Goal: Information Seeking & Learning: Learn about a topic

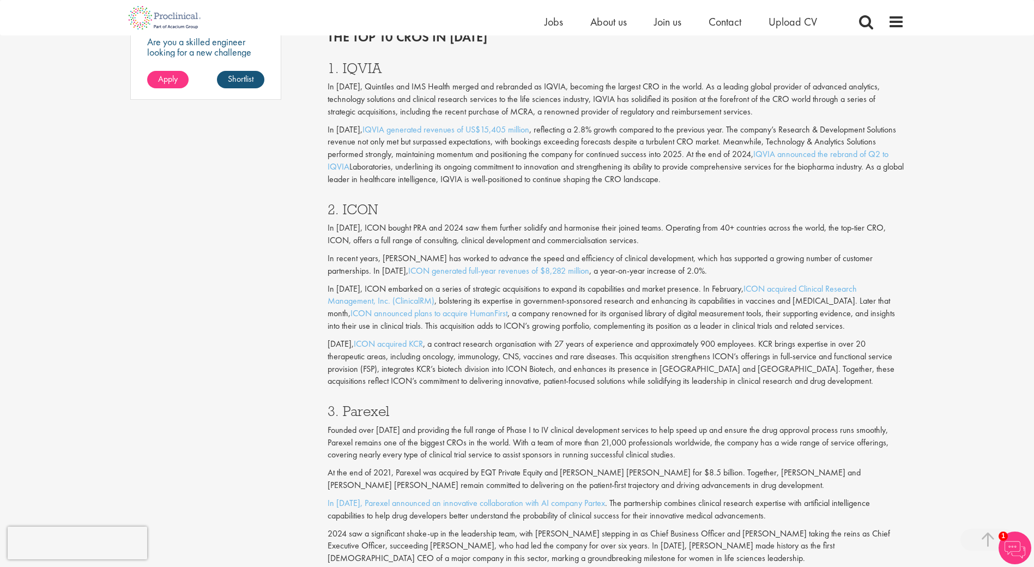
scroll to position [818, 0]
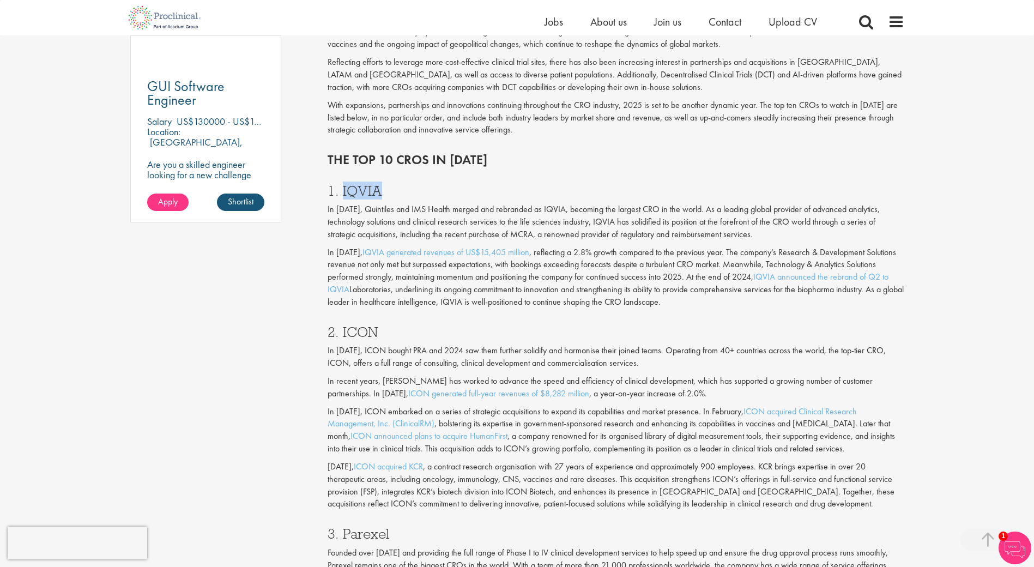
drag, startPoint x: 383, startPoint y: 190, endPoint x: 341, endPoint y: 191, distance: 41.5
click at [341, 191] on h3 "1. IQVIA" at bounding box center [616, 191] width 577 height 14
copy h3 "IQVIA"
drag, startPoint x: 382, startPoint y: 333, endPoint x: 342, endPoint y: 333, distance: 39.8
click at [342, 333] on h3 "2. ICON" at bounding box center [616, 332] width 577 height 14
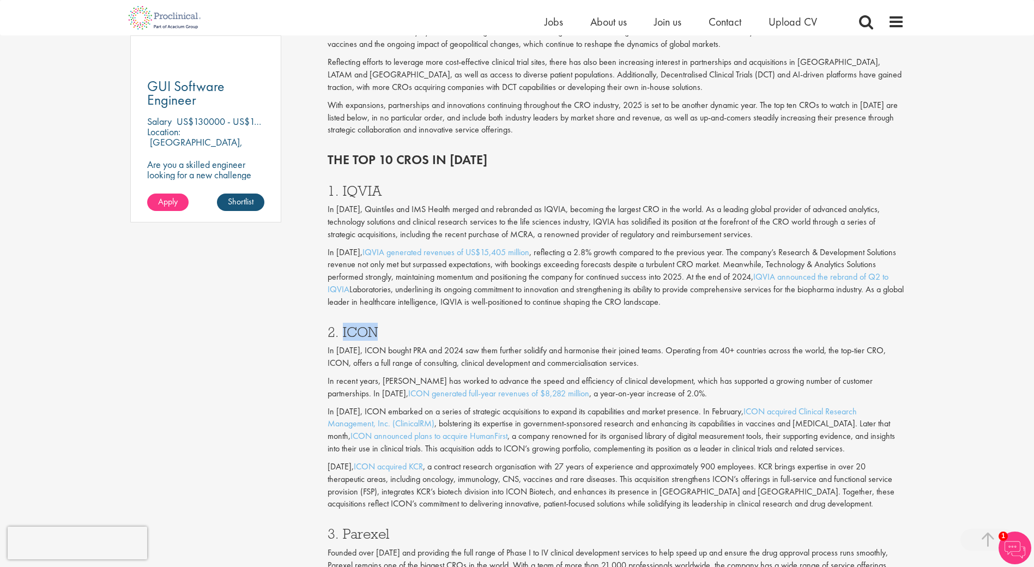
copy h3 "ICON"
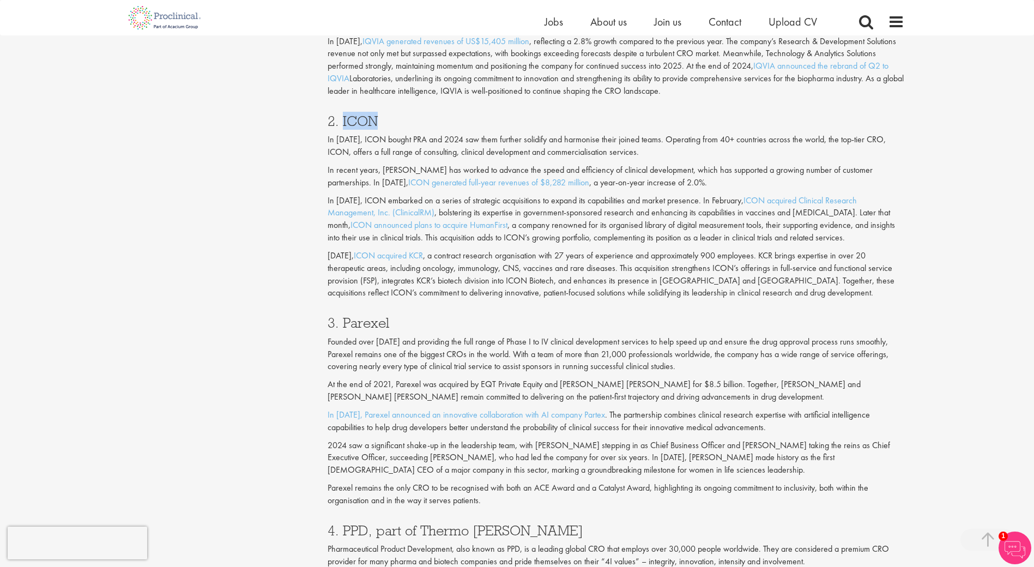
scroll to position [1036, 0]
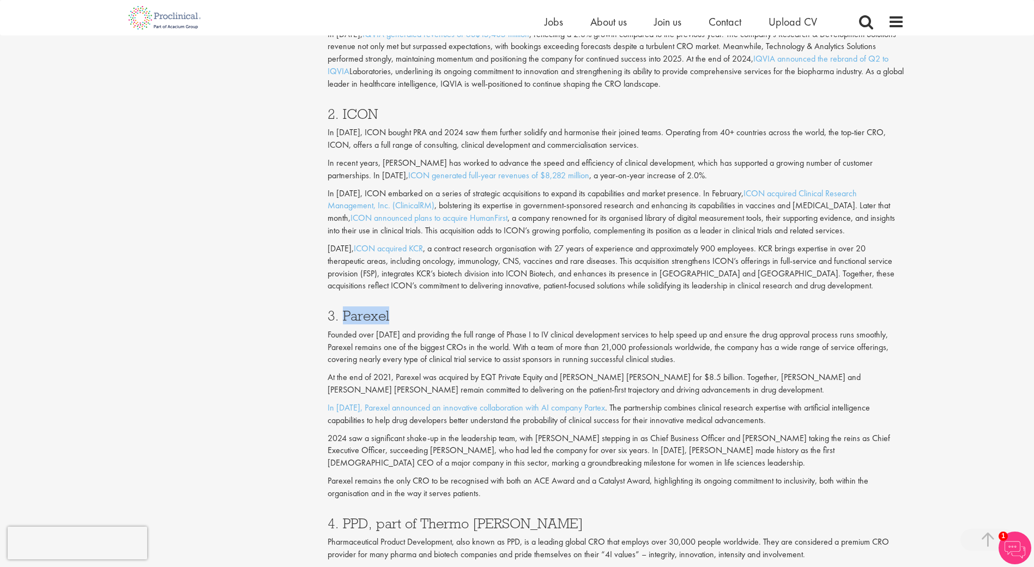
drag, startPoint x: 400, startPoint y: 316, endPoint x: 346, endPoint y: 312, distance: 54.2
click at [346, 312] on h3 "3. Parexel" at bounding box center [616, 316] width 577 height 14
copy h3 "Parexel"
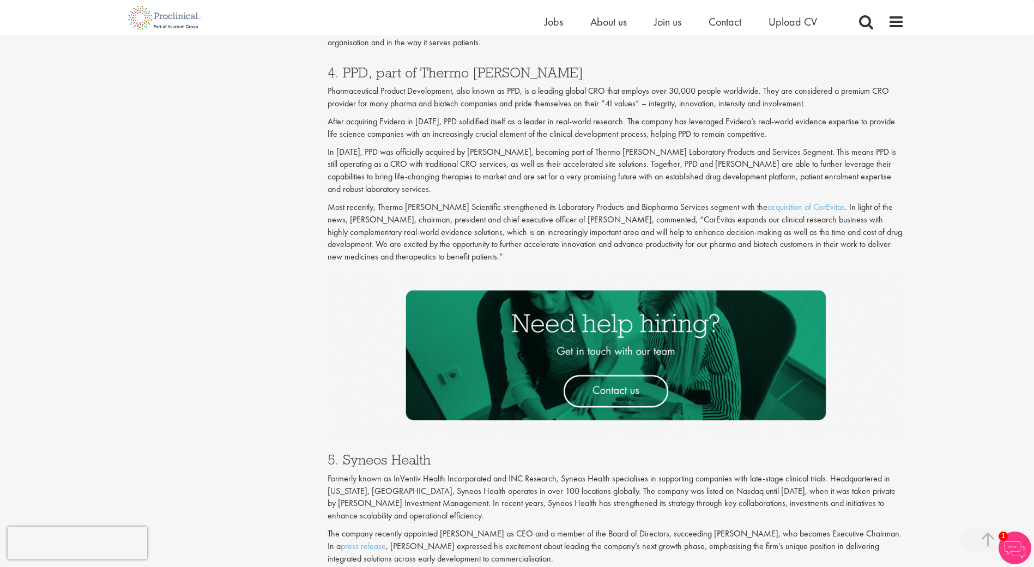
scroll to position [1690, 0]
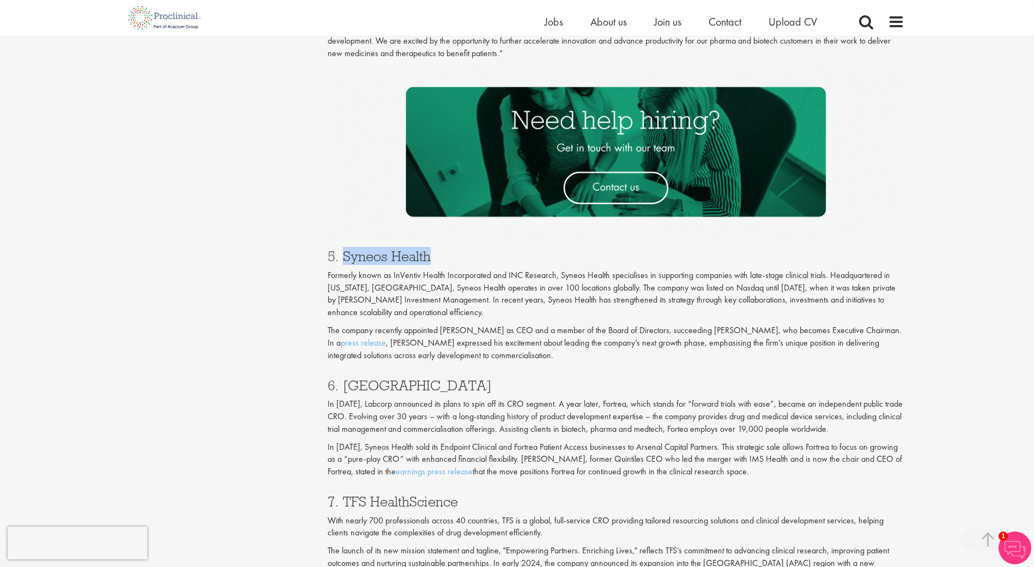
drag, startPoint x: 433, startPoint y: 257, endPoint x: 344, endPoint y: 252, distance: 89.0
click at [344, 252] on h3 "5. Syneos Health" at bounding box center [616, 256] width 577 height 14
copy h3 "Syneos Health"
drag, startPoint x: 389, startPoint y: 385, endPoint x: 344, endPoint y: 386, distance: 45.3
click at [344, 386] on h3 "6. [GEOGRAPHIC_DATA]" at bounding box center [616, 385] width 577 height 14
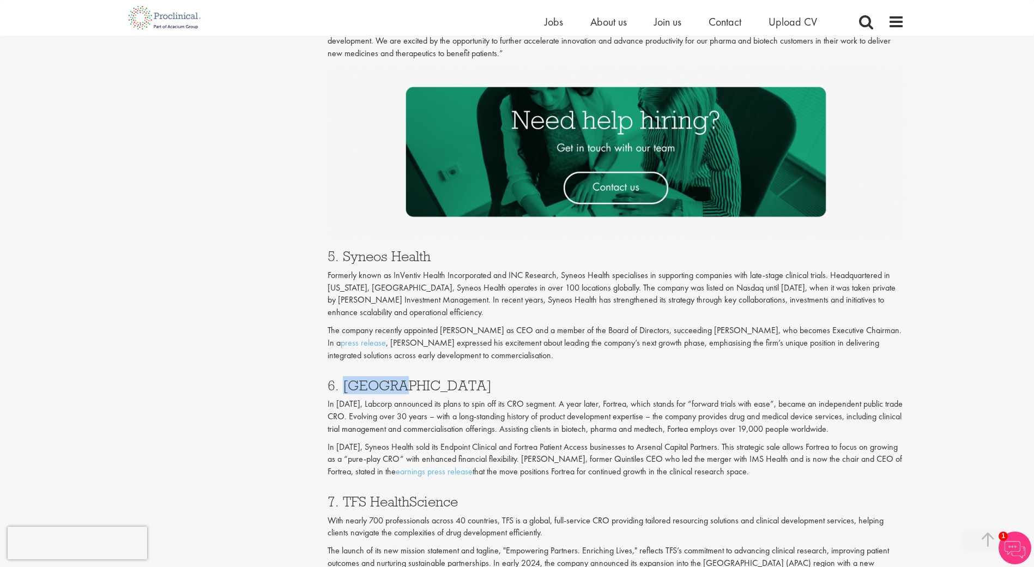
copy h3 "Fortrea"
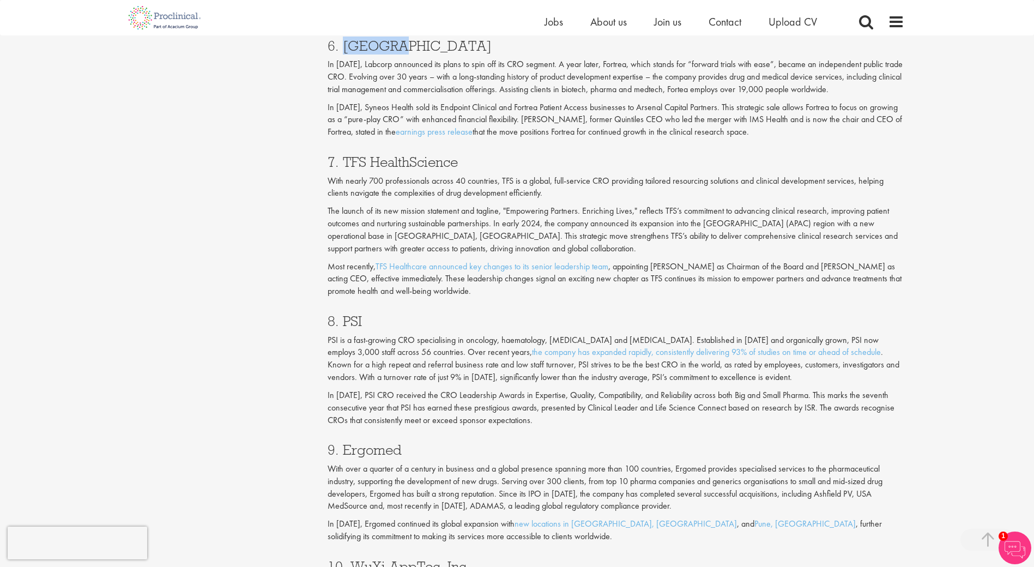
scroll to position [2072, 0]
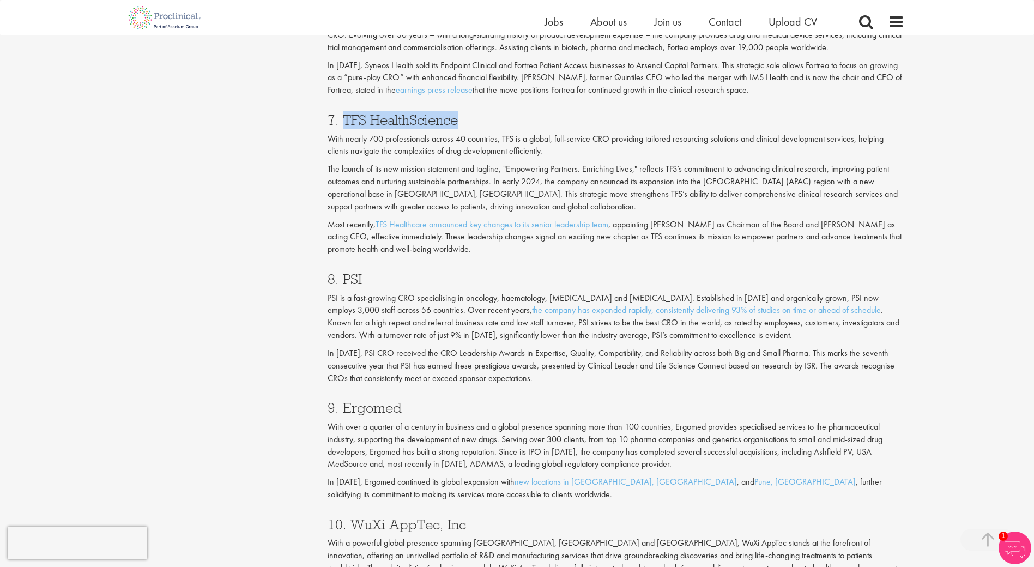
drag, startPoint x: 467, startPoint y: 117, endPoint x: 345, endPoint y: 114, distance: 121.6
click at [345, 114] on h3 "7. TFS HealthScience" at bounding box center [616, 120] width 577 height 14
copy h3 "TFS HealthScience"
drag, startPoint x: 598, startPoint y: 377, endPoint x: 391, endPoint y: 423, distance: 212.2
click at [597, 377] on p "In [DATE], PSI CRO received the CRO Leadership Awards in Expertise, Quality, Co…" at bounding box center [616, 366] width 577 height 38
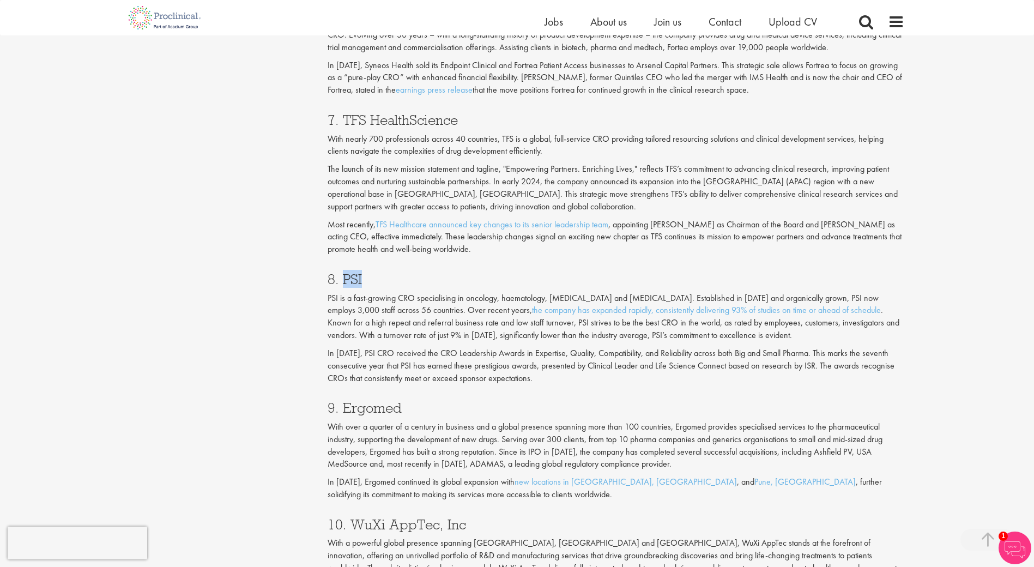
drag, startPoint x: 361, startPoint y: 280, endPoint x: 343, endPoint y: 280, distance: 18.5
click at [343, 280] on h3 "8. PSI" at bounding box center [616, 279] width 577 height 14
